Goal: Obtain resource: Download file/media

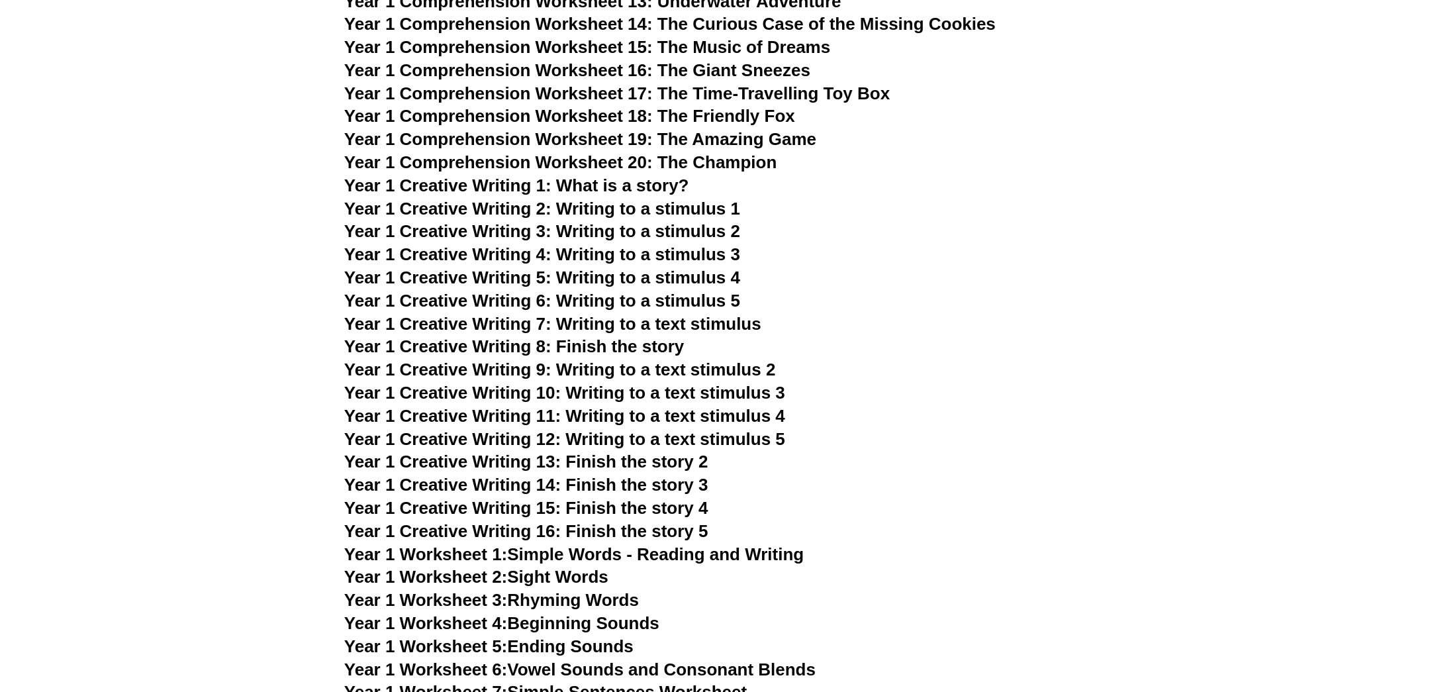
scroll to position [1985, 0]
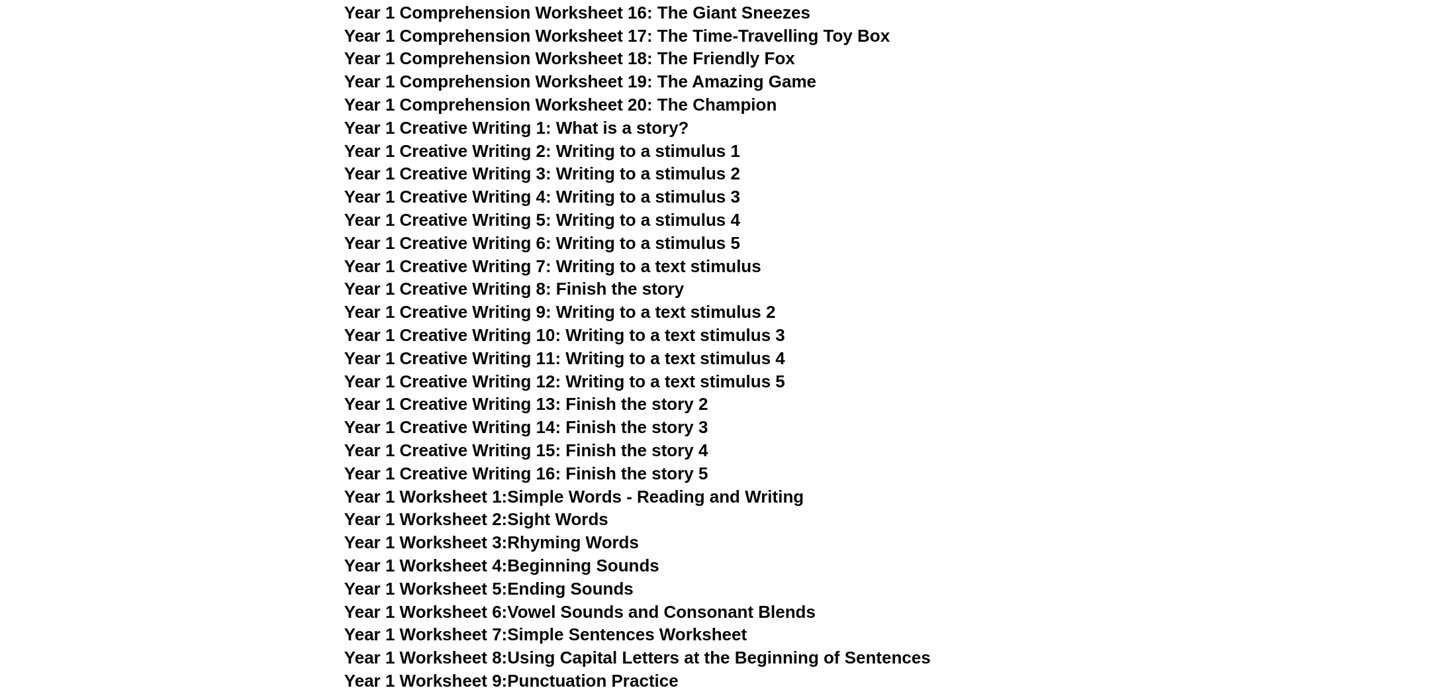
drag, startPoint x: 682, startPoint y: 158, endPoint x: 993, endPoint y: 130, distance: 311.7
click at [714, 113] on h3 "Year 1 Comprehension Worksheet 20: The Champion" at bounding box center [714, 105] width 741 height 23
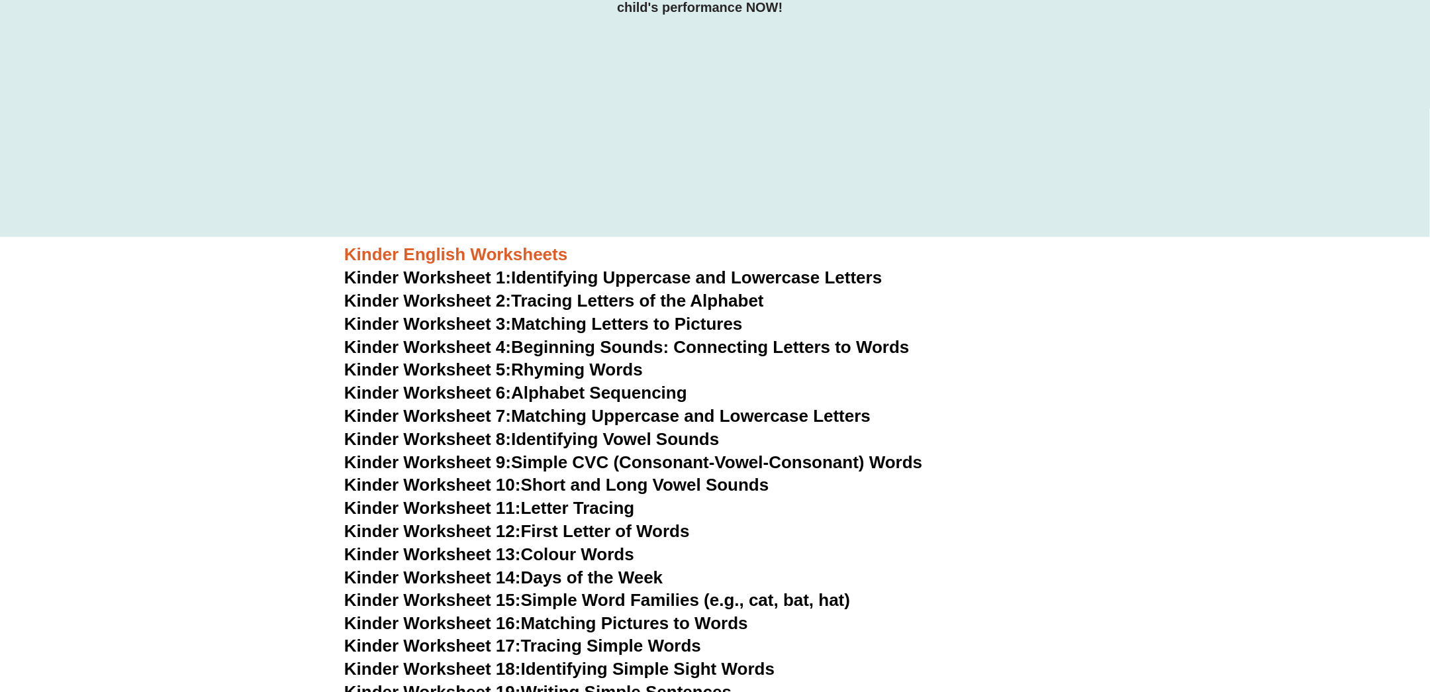
scroll to position [0, 0]
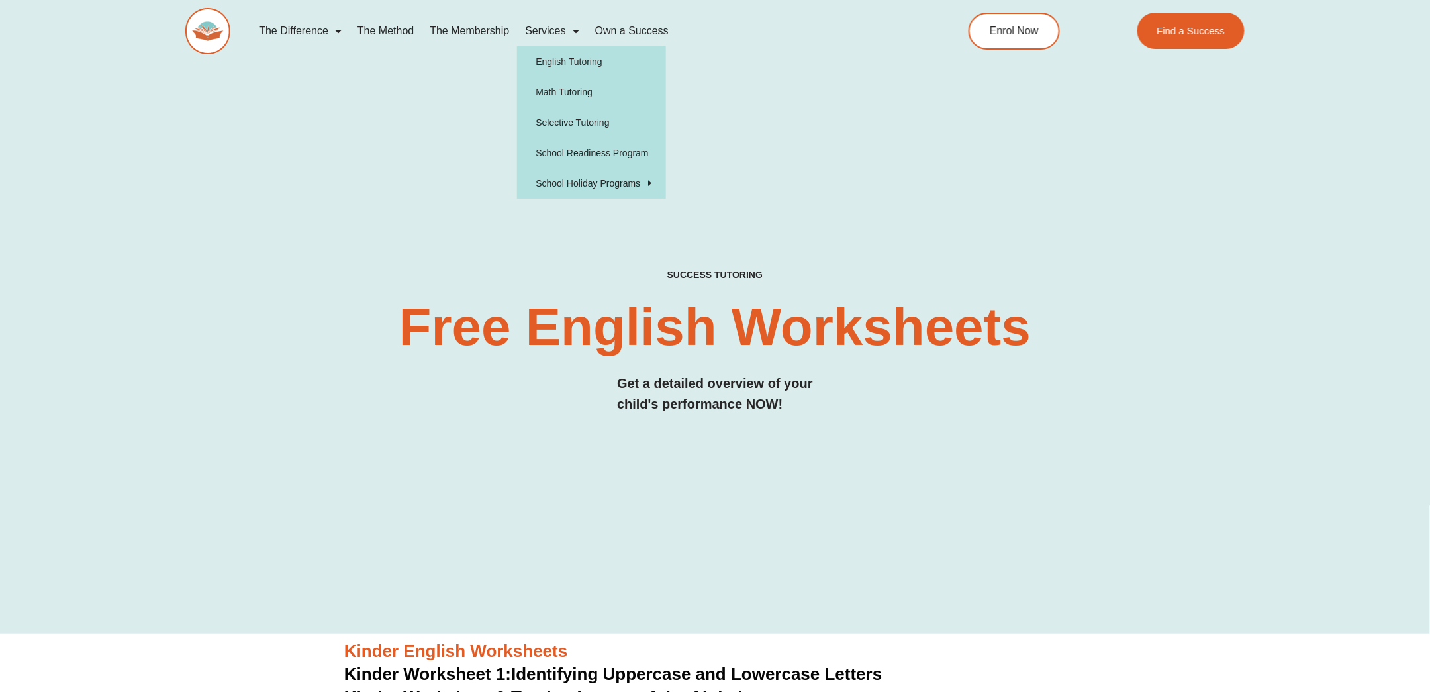
click at [576, 21] on span "Menu" at bounding box center [572, 31] width 13 height 24
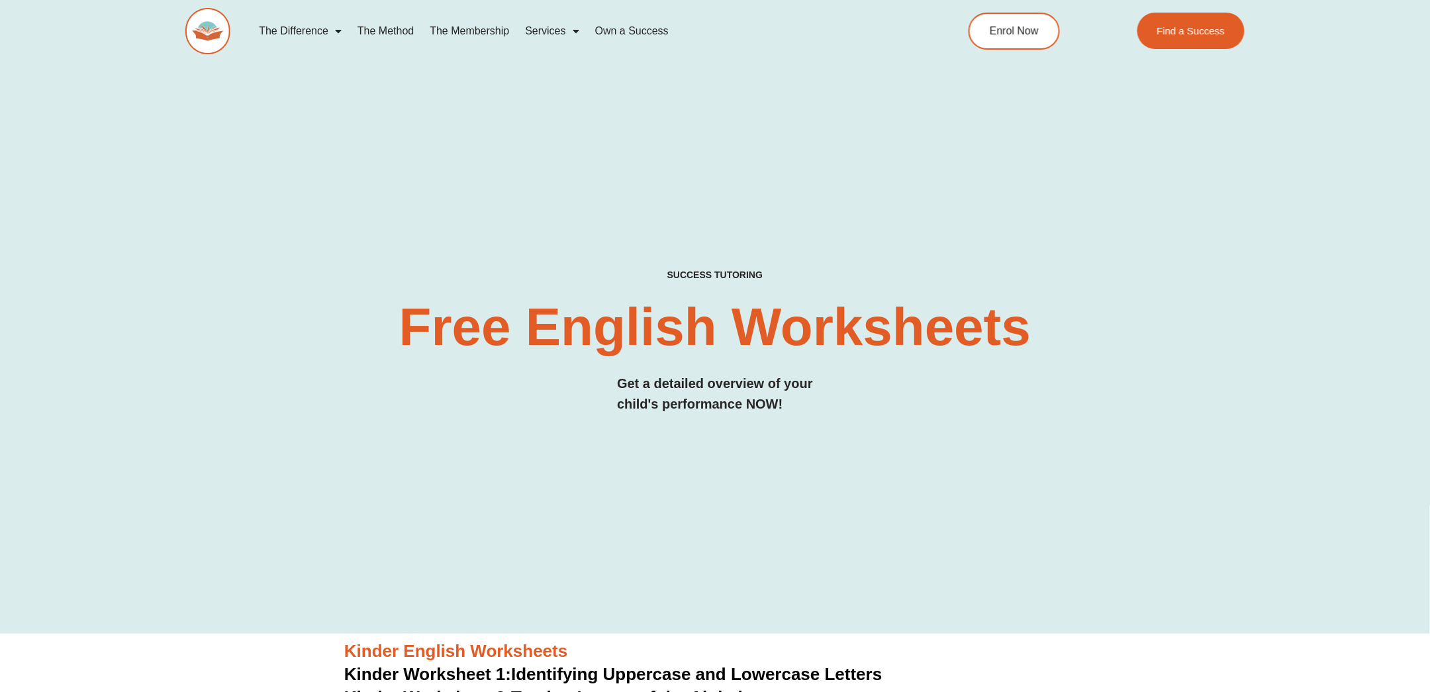
click at [575, 25] on span "Menu" at bounding box center [572, 31] width 13 height 24
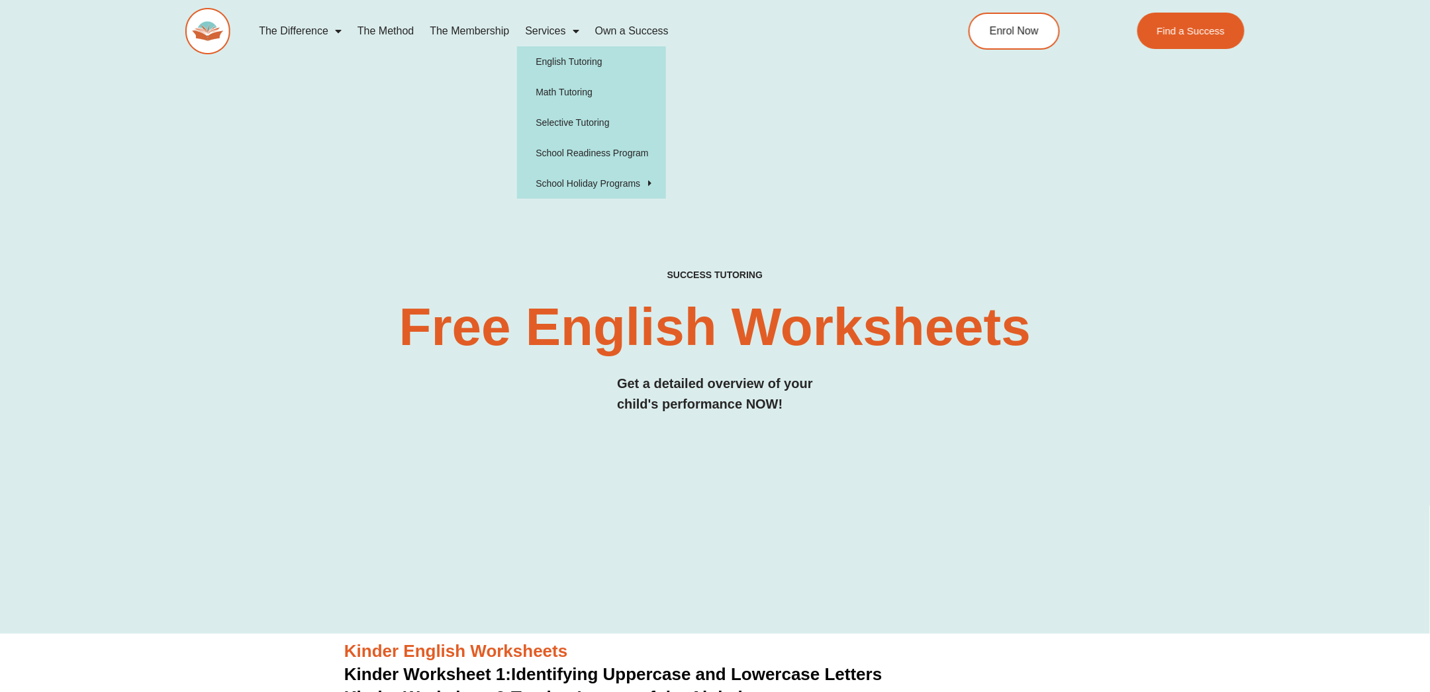
click at [222, 29] on img at bounding box center [207, 31] width 45 height 46
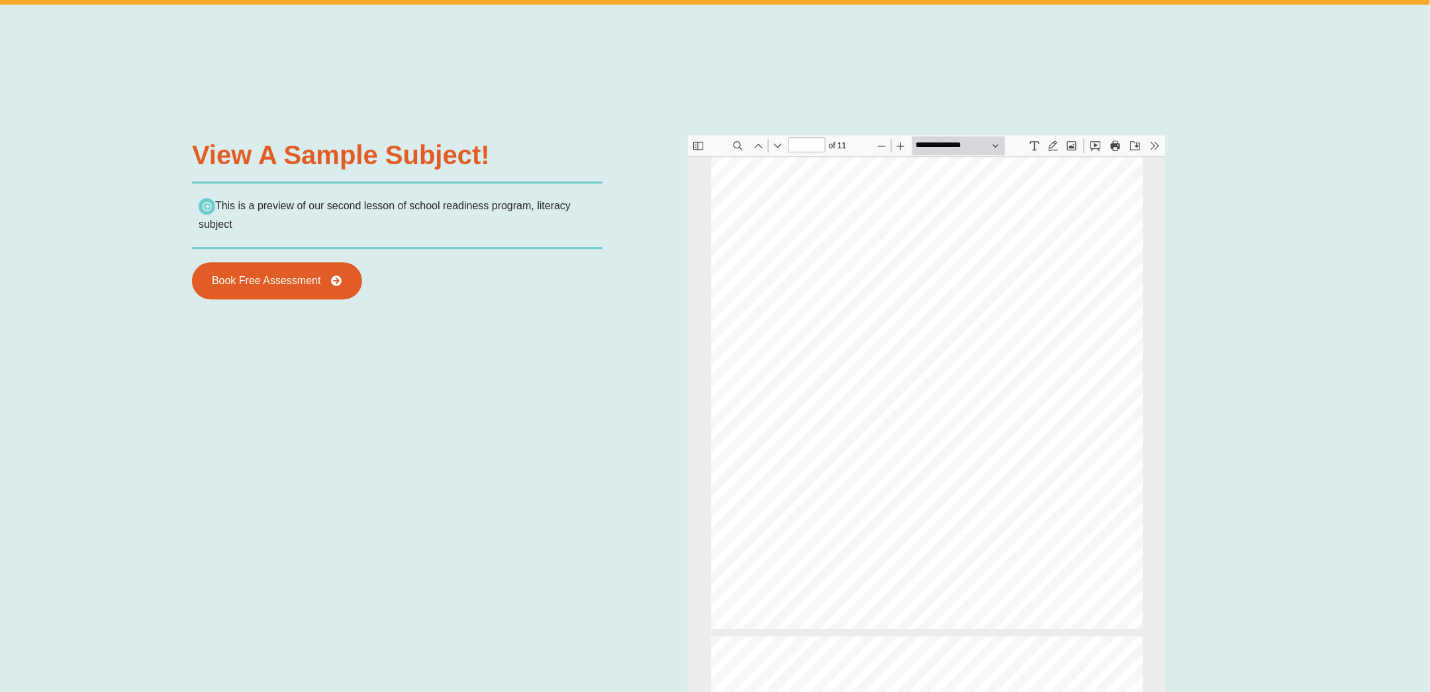
scroll to position [4772, 0]
type input "**"
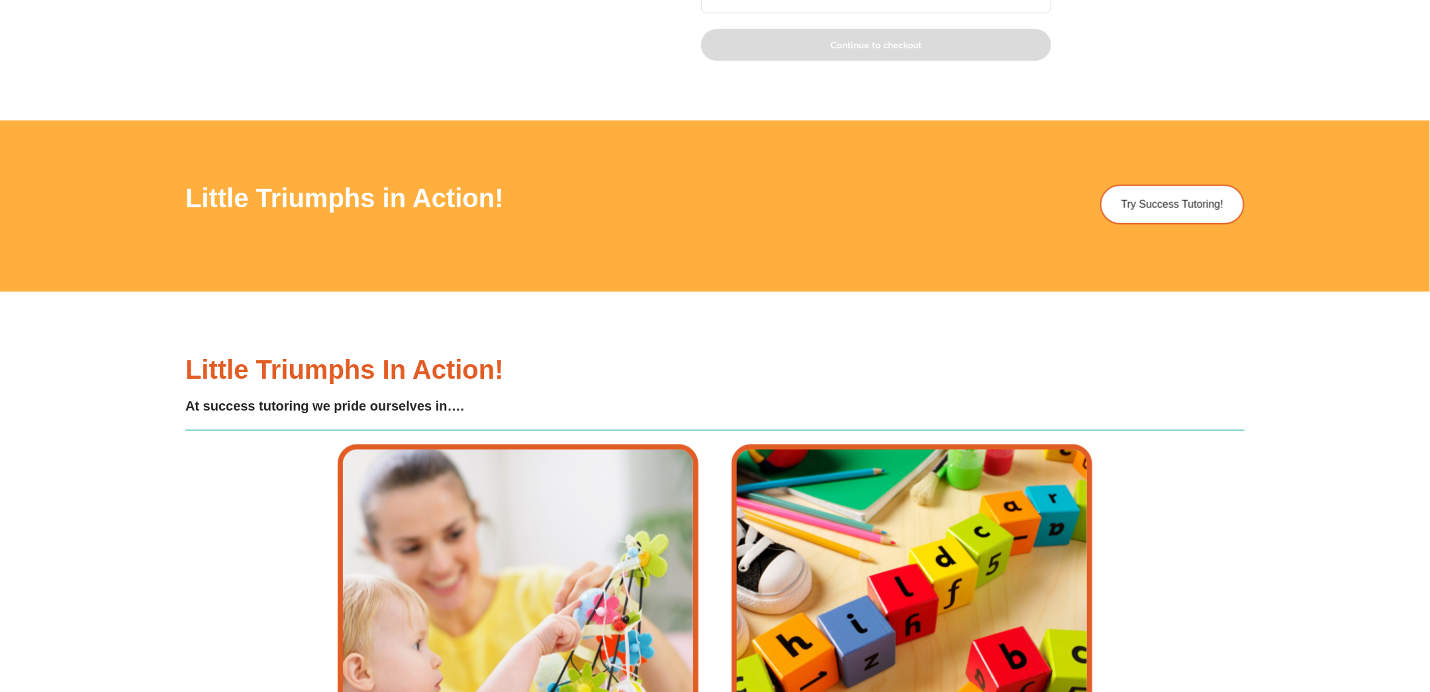
scroll to position [4368, 0]
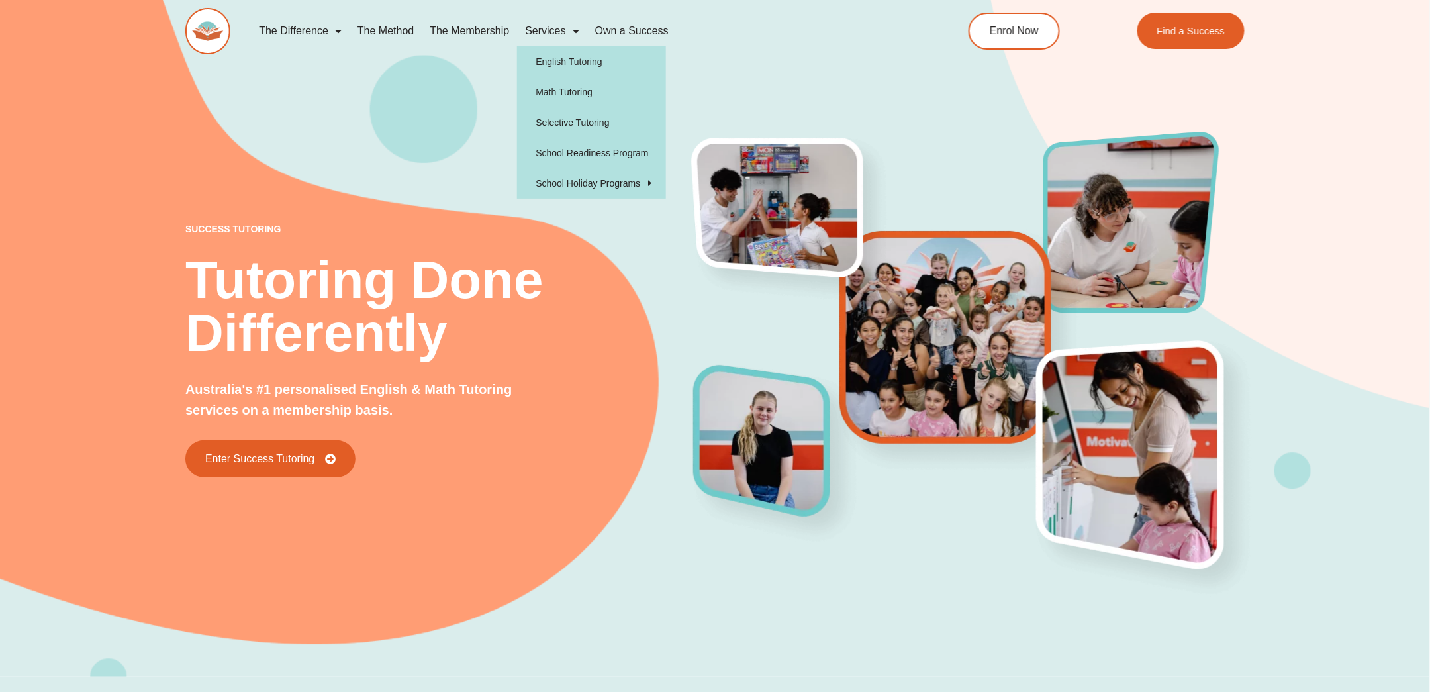
click at [573, 21] on span "Menu" at bounding box center [572, 31] width 13 height 24
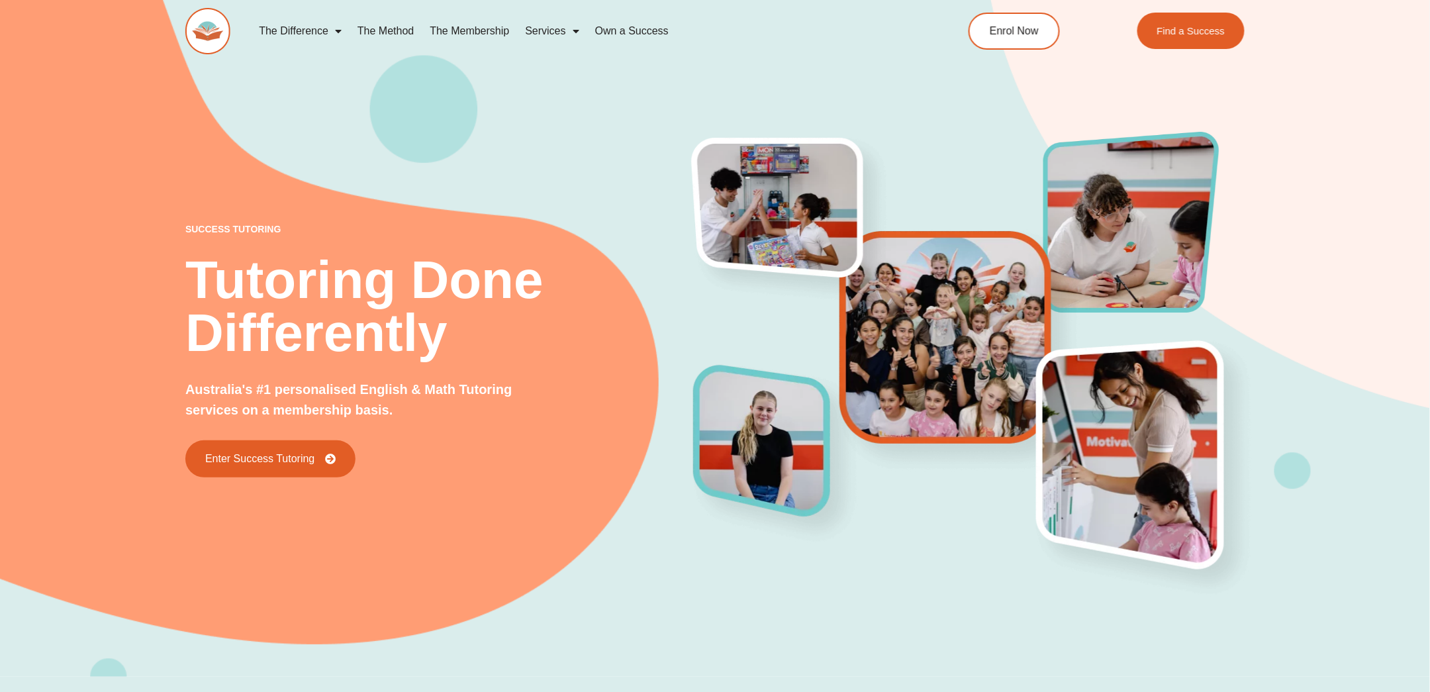
click at [573, 28] on span "Menu" at bounding box center [572, 31] width 13 height 24
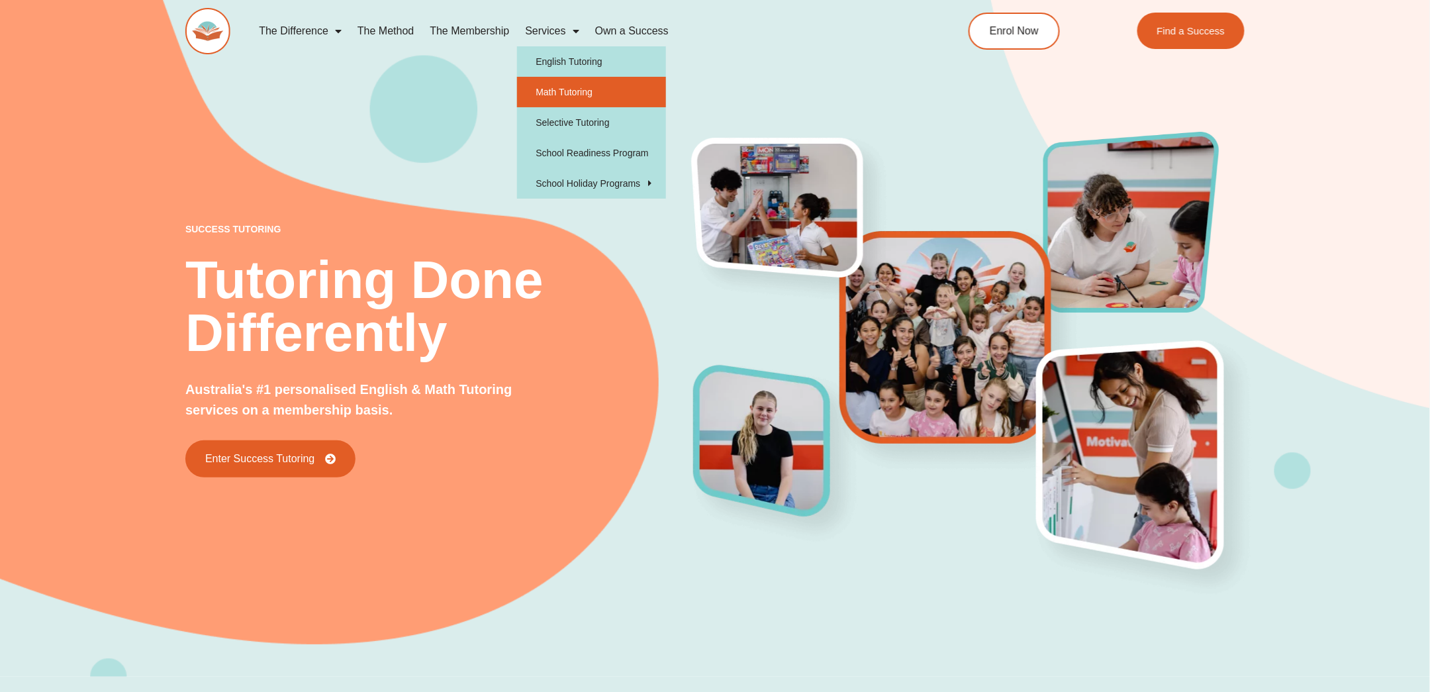
click at [564, 90] on link "Math Tutoring" at bounding box center [591, 92] width 149 height 30
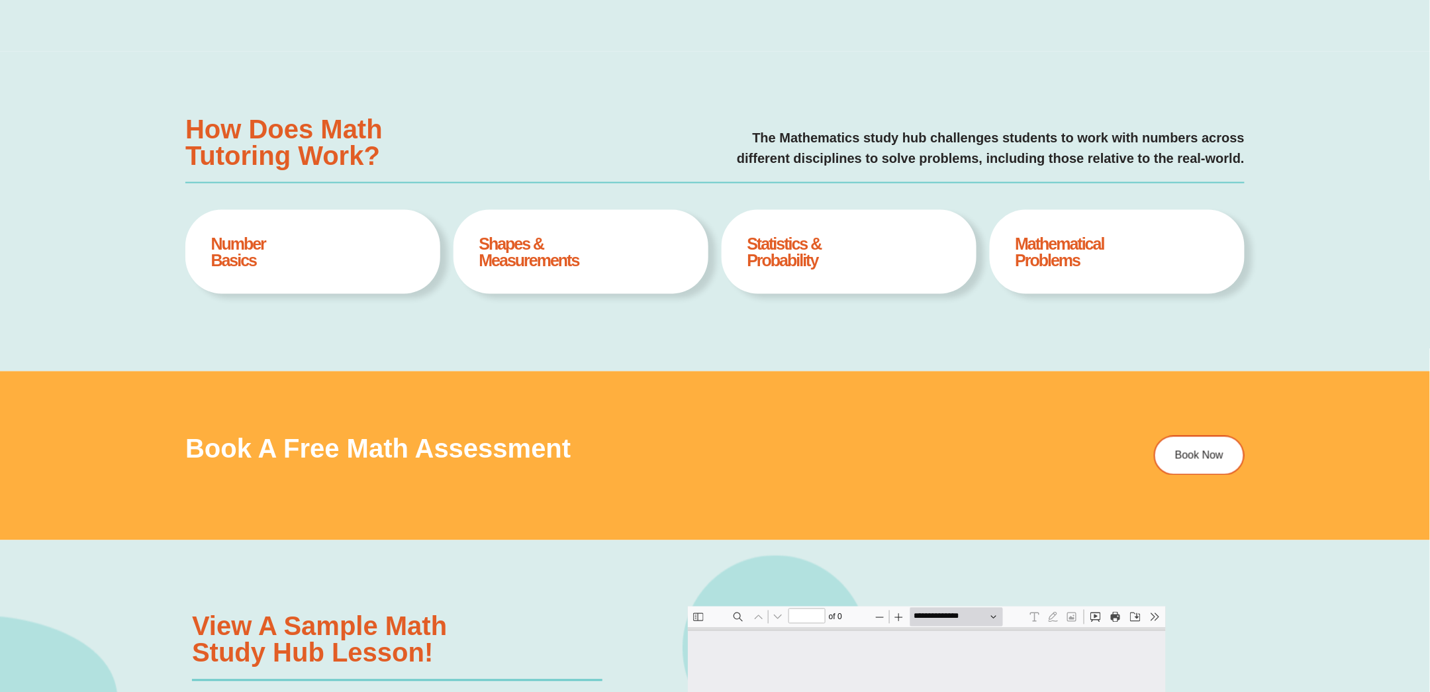
type input "*"
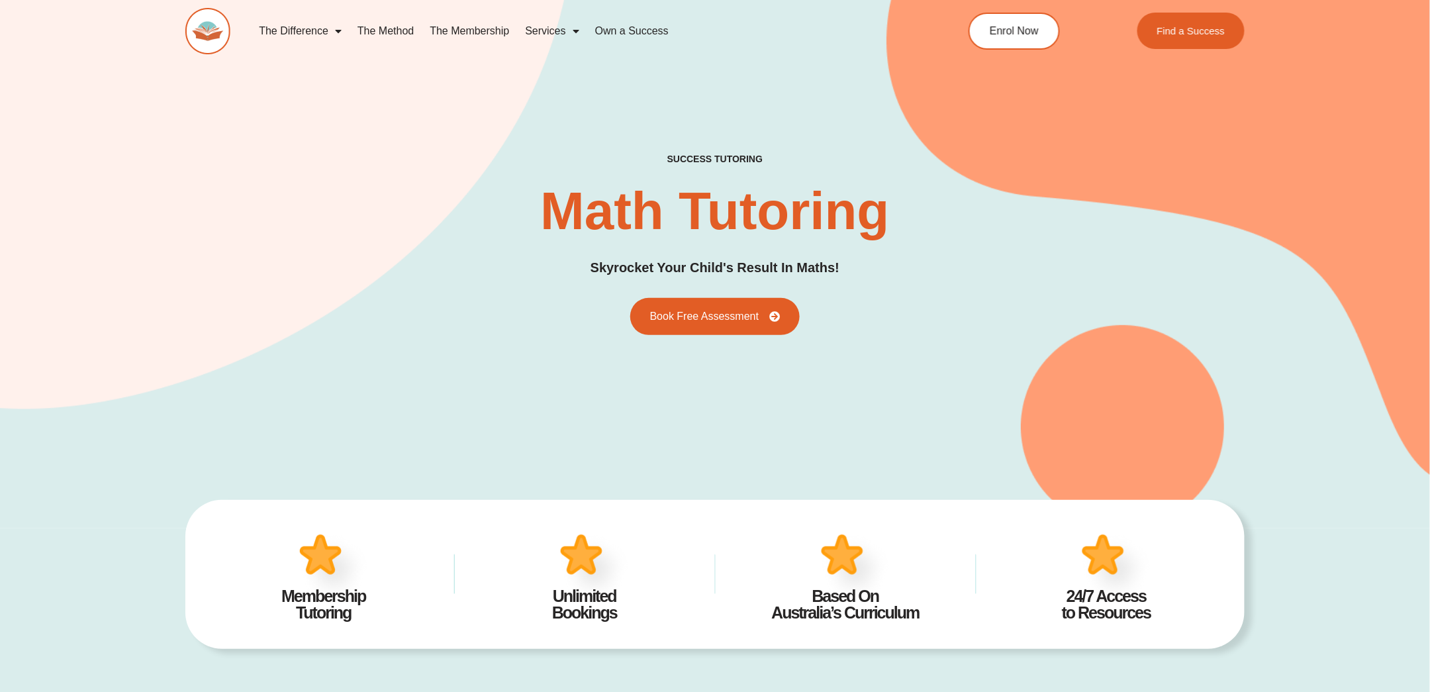
click at [191, 29] on img at bounding box center [207, 31] width 45 height 46
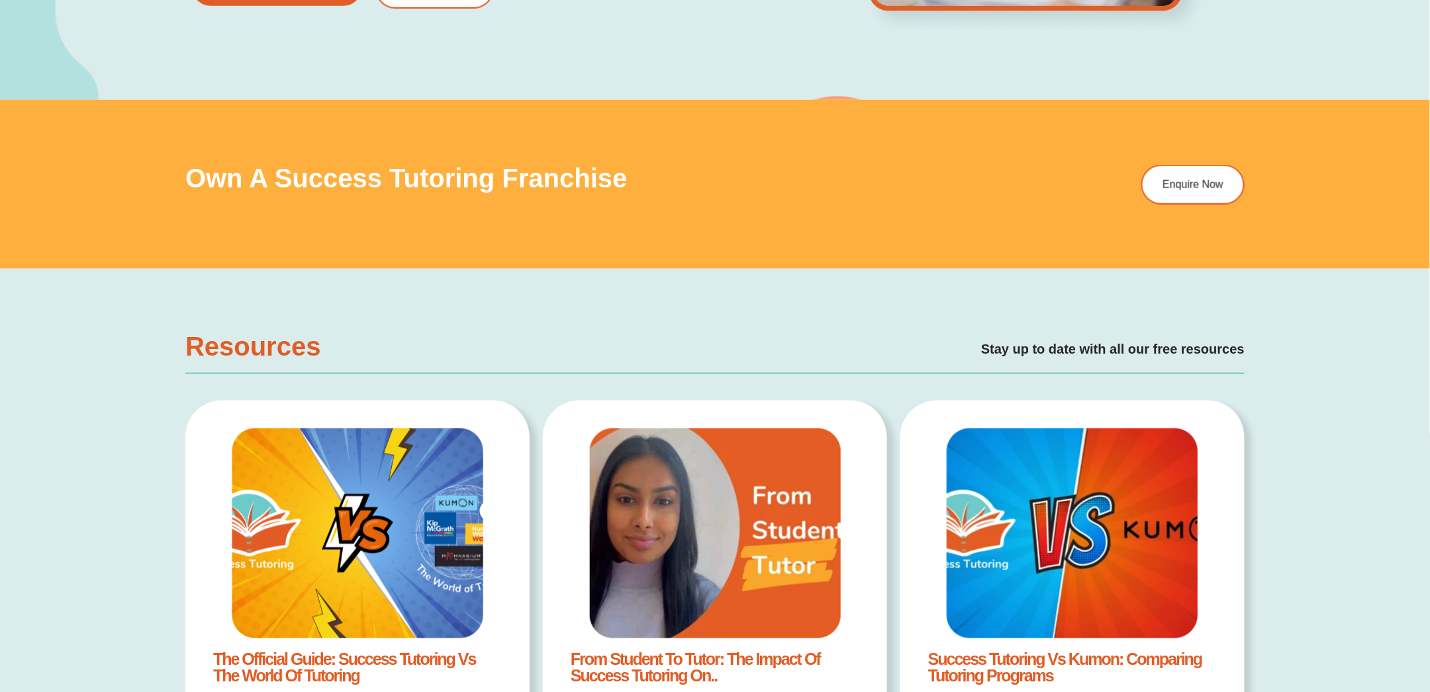
scroll to position [6163, 0]
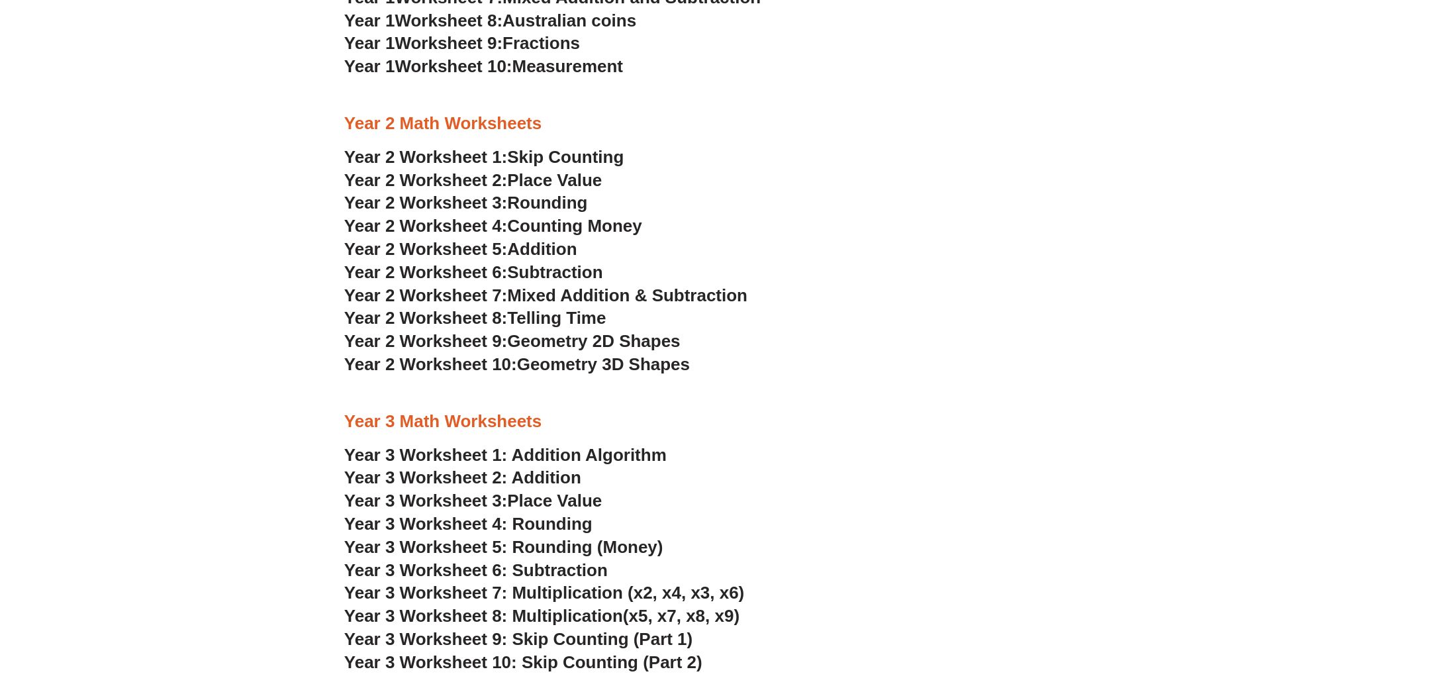
scroll to position [1854, 0]
